Goal: Transaction & Acquisition: Obtain resource

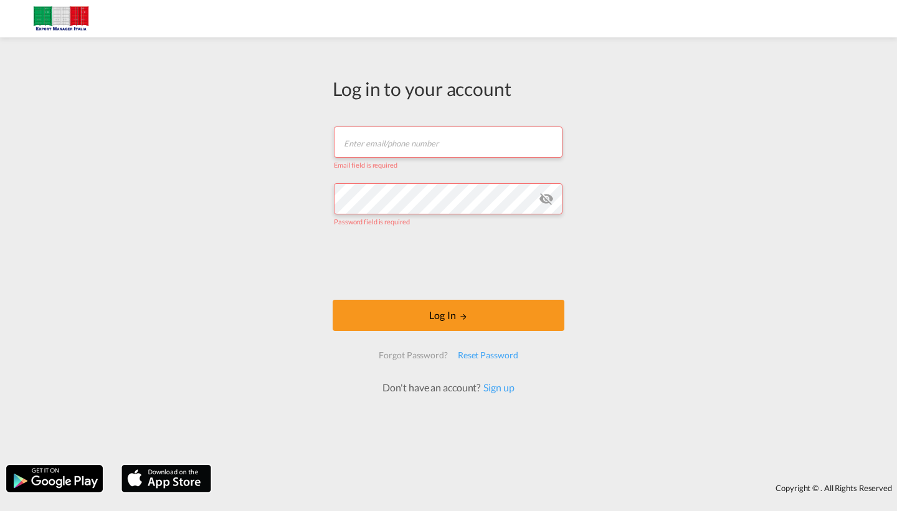
click at [425, 150] on input "text" at bounding box center [448, 141] width 229 height 31
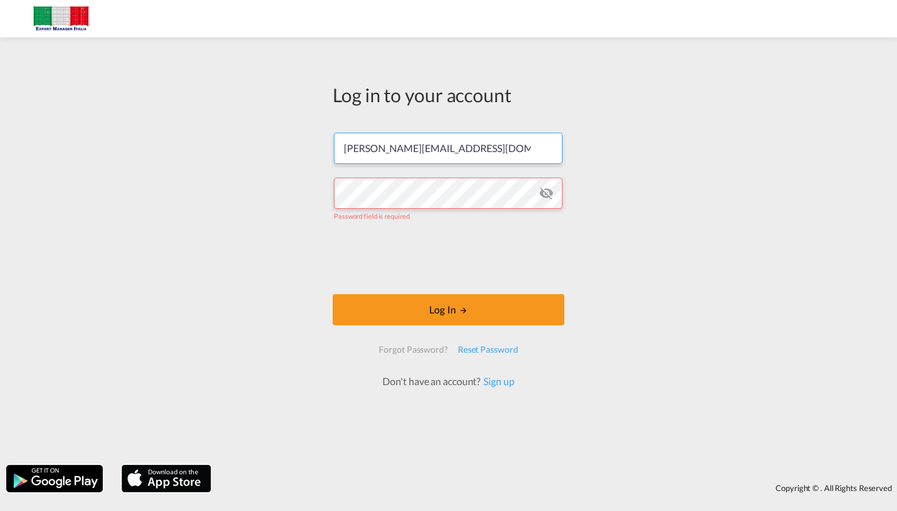
type input "[PERSON_NAME][EMAIL_ADDRESS][DOMAIN_NAME]"
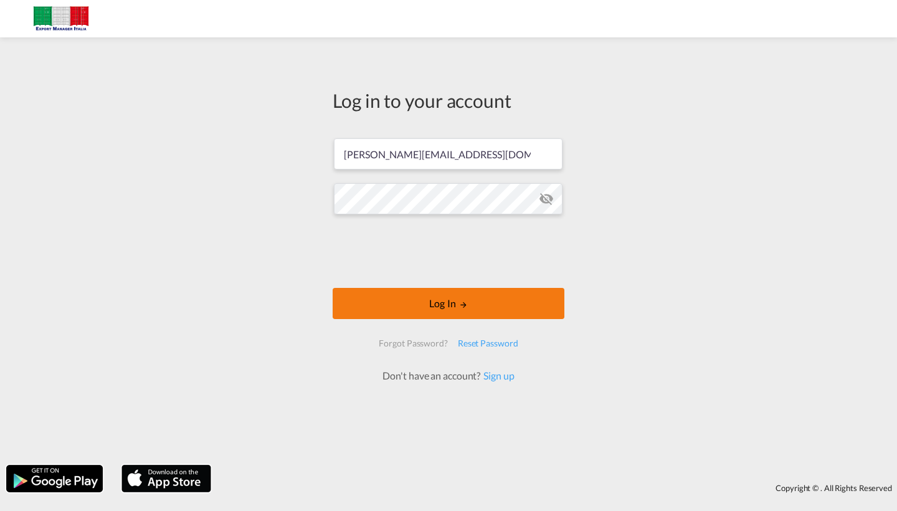
click at [439, 298] on button "Log In" at bounding box center [449, 303] width 232 height 31
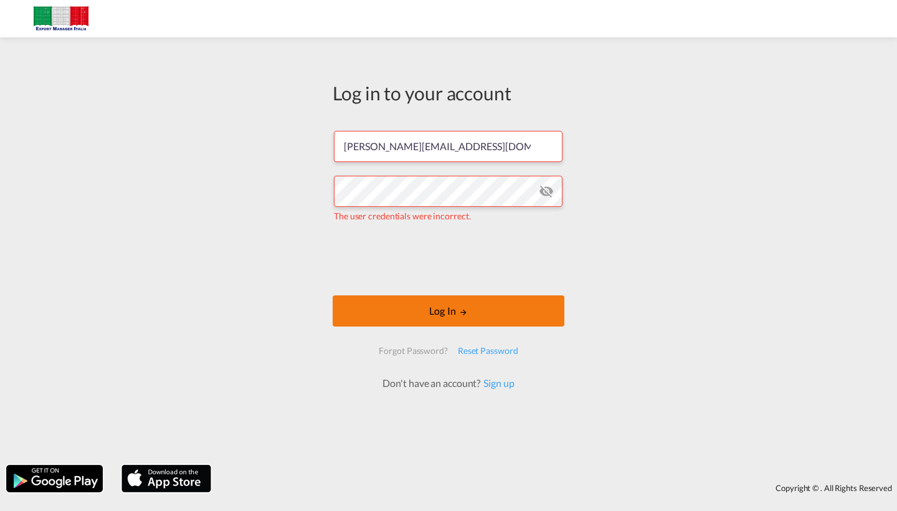
click at [444, 324] on button "Log In" at bounding box center [449, 310] width 232 height 31
click at [449, 315] on button "Log In" at bounding box center [449, 310] width 232 height 31
click at [550, 191] on md-icon "icon-eye-off" at bounding box center [546, 191] width 15 height 15
click at [453, 306] on button "Log In" at bounding box center [449, 310] width 232 height 31
click at [411, 306] on button "Log In" at bounding box center [449, 310] width 232 height 31
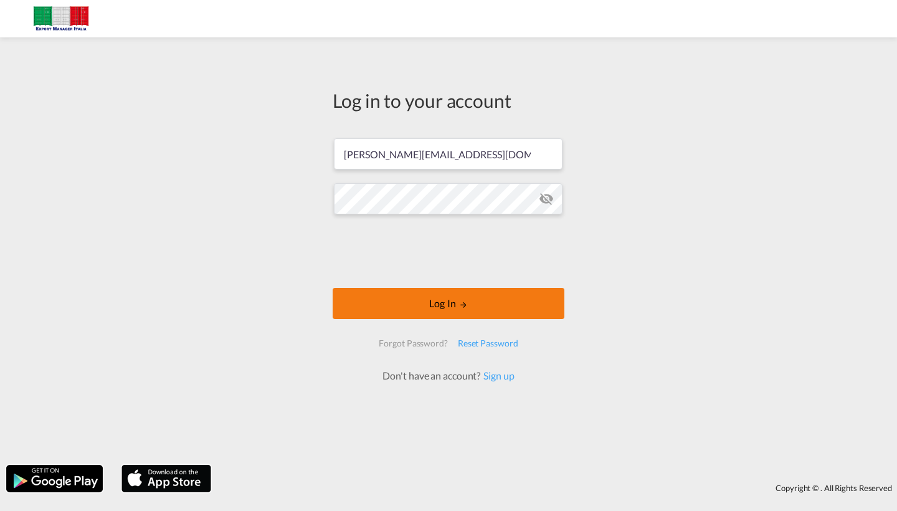
click at [427, 301] on button "Log In" at bounding box center [449, 303] width 232 height 31
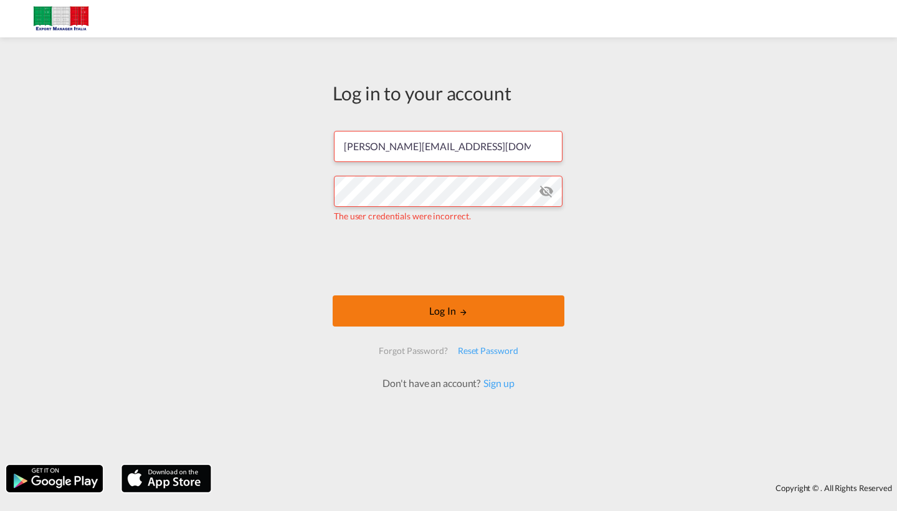
click at [436, 302] on button "Log In" at bounding box center [449, 310] width 232 height 31
click at [548, 196] on md-icon "icon-eye-off" at bounding box center [546, 191] width 15 height 15
click at [459, 298] on button "Log In" at bounding box center [449, 310] width 232 height 31
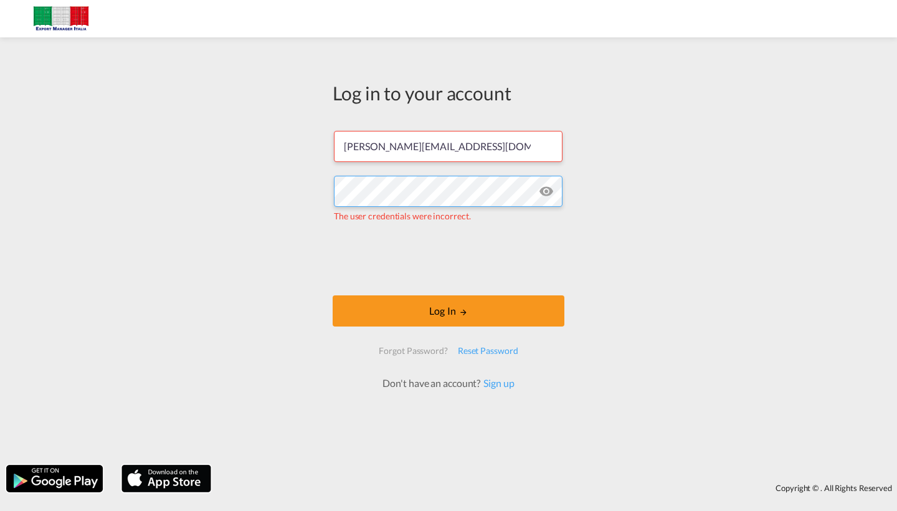
click at [289, 192] on div "Log in to your account alessandro.leoni@gsc-logitics.com The user credentials w…" at bounding box center [448, 251] width 897 height 415
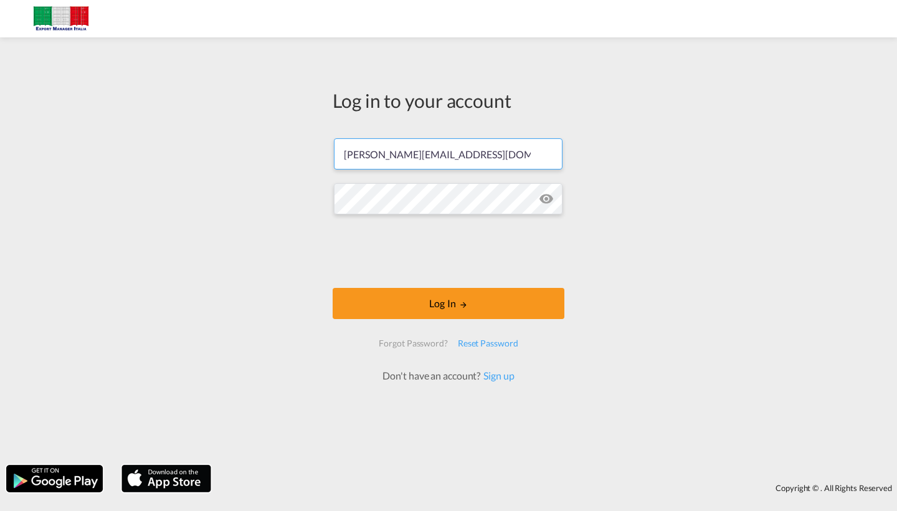
drag, startPoint x: 487, startPoint y: 156, endPoint x: 339, endPoint y: 153, distance: 147.7
click at [339, 153] on input "[PERSON_NAME][EMAIL_ADDRESS][DOMAIN_NAME]" at bounding box center [448, 153] width 229 height 31
type input "ranim.abdou@gsc-logistics.com"
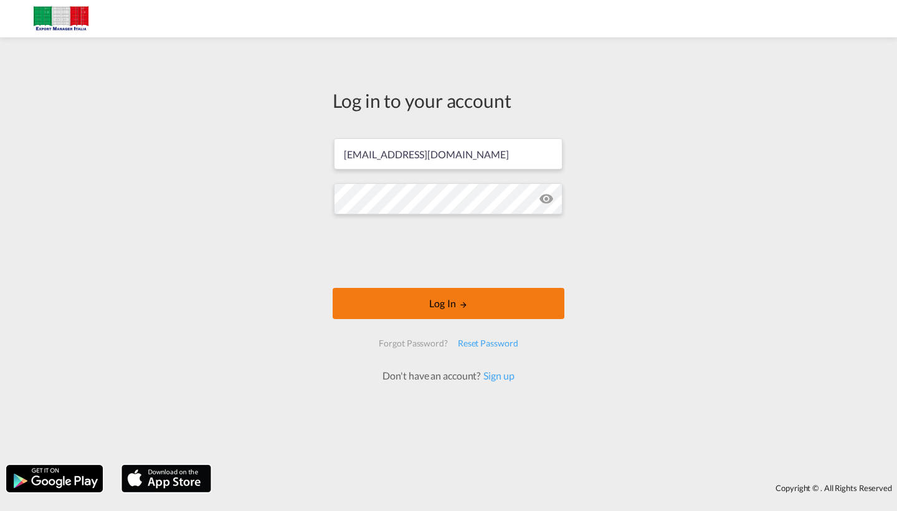
click at [453, 298] on button "Log In" at bounding box center [449, 303] width 232 height 31
click at [491, 309] on button "Log In" at bounding box center [449, 303] width 232 height 31
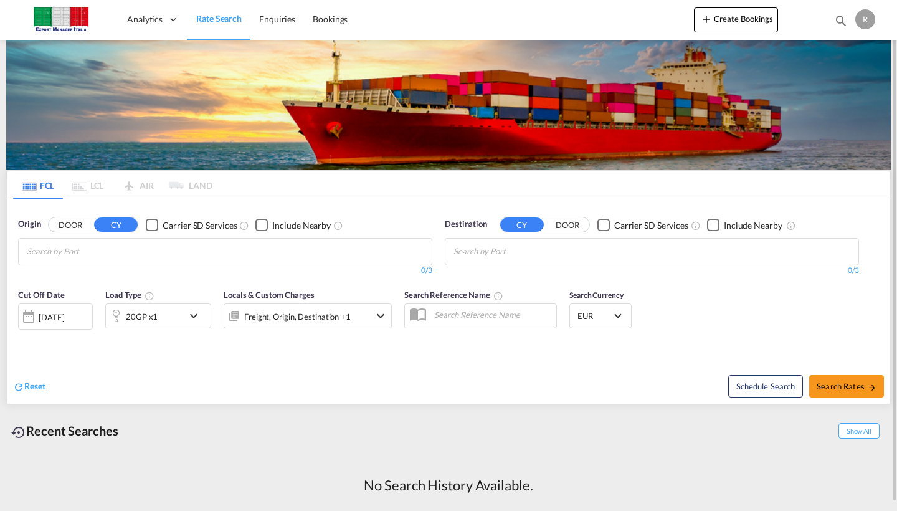
click at [131, 261] on md-autocomplete-wrap "Chips container with autocompletion. Enter the text area, type text to search, …" at bounding box center [86, 252] width 118 height 20
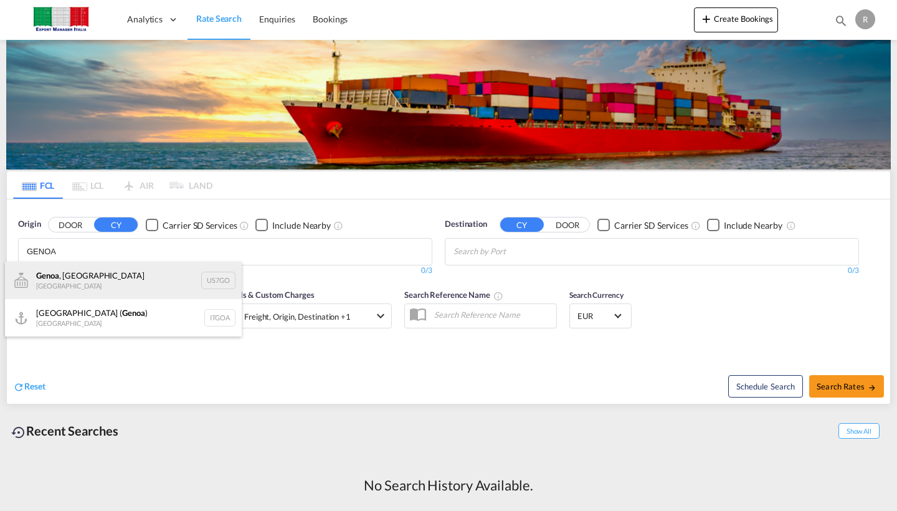
type input "GENOA"
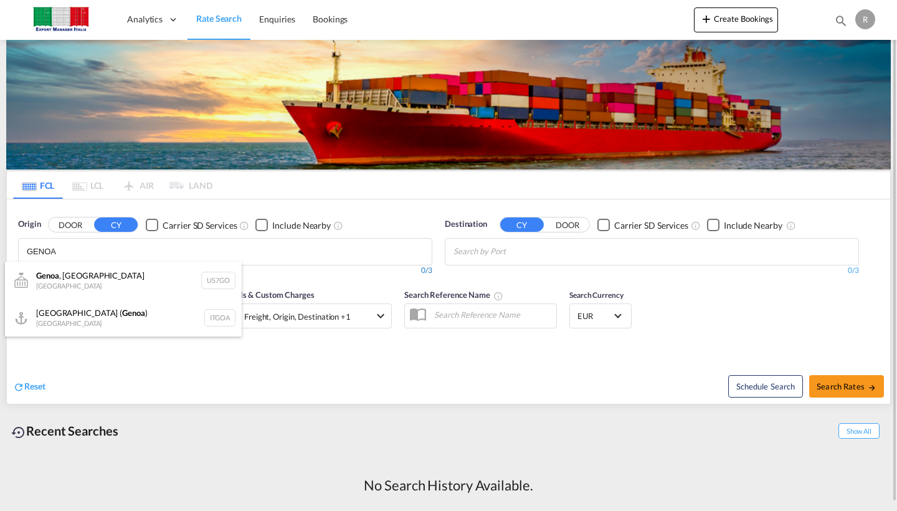
drag, startPoint x: 58, startPoint y: 273, endPoint x: 74, endPoint y: 271, distance: 15.7
click at [58, 273] on div "Genoa , NY United States US7GO" at bounding box center [123, 280] width 237 height 37
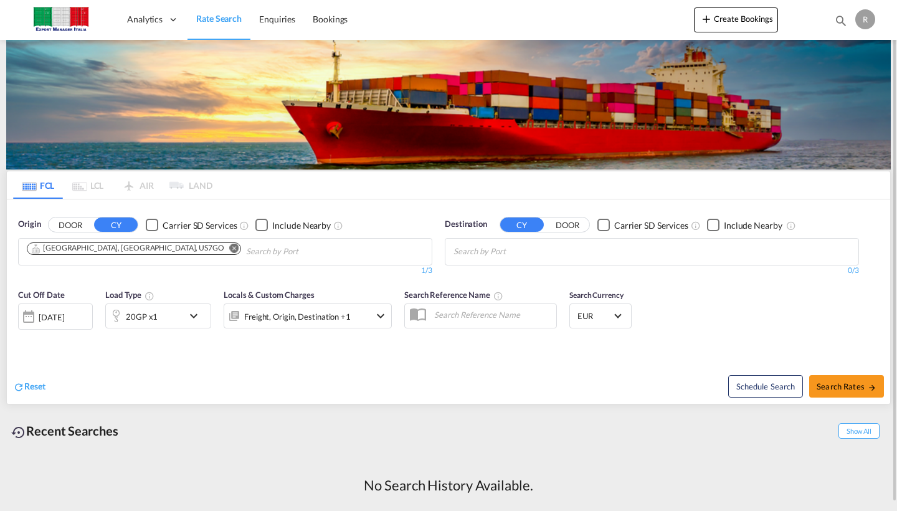
click at [650, 258] on md-chips at bounding box center [651, 252] width 413 height 26
type input "H"
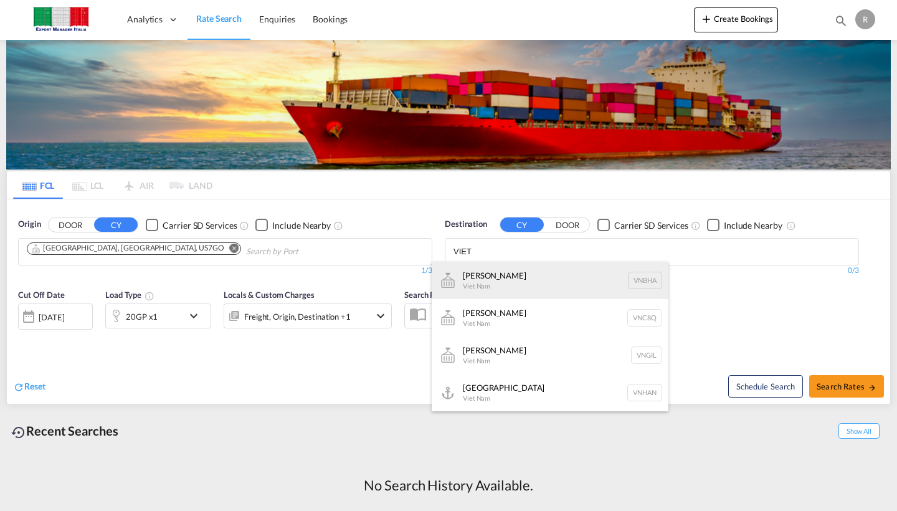
type input "VIET"
click at [558, 292] on div "Bien Hoa Viet Nam VNBHA" at bounding box center [550, 280] width 237 height 37
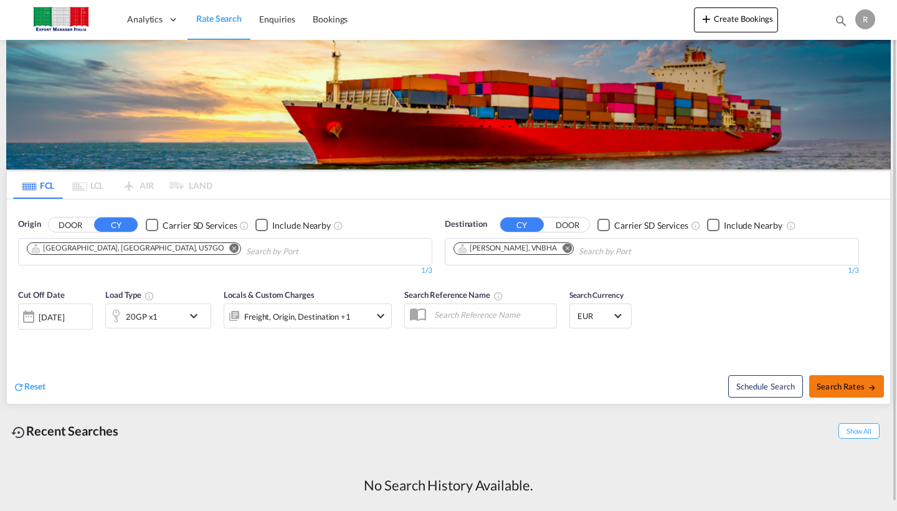
click at [855, 384] on span "Search Rates" at bounding box center [847, 386] width 60 height 10
type input "US7GO to VNBHA / 17 Sep 2025"
